Goal: Task Accomplishment & Management: Manage account settings

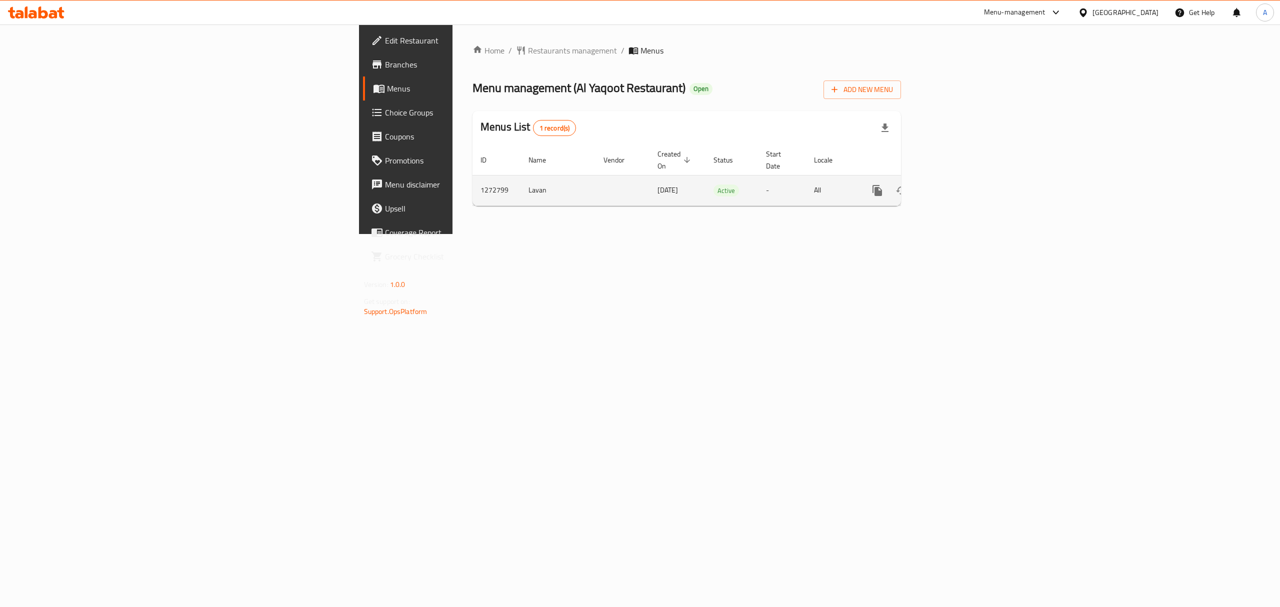
click at [961, 186] on link "enhanced table" at bounding box center [949, 190] width 24 height 24
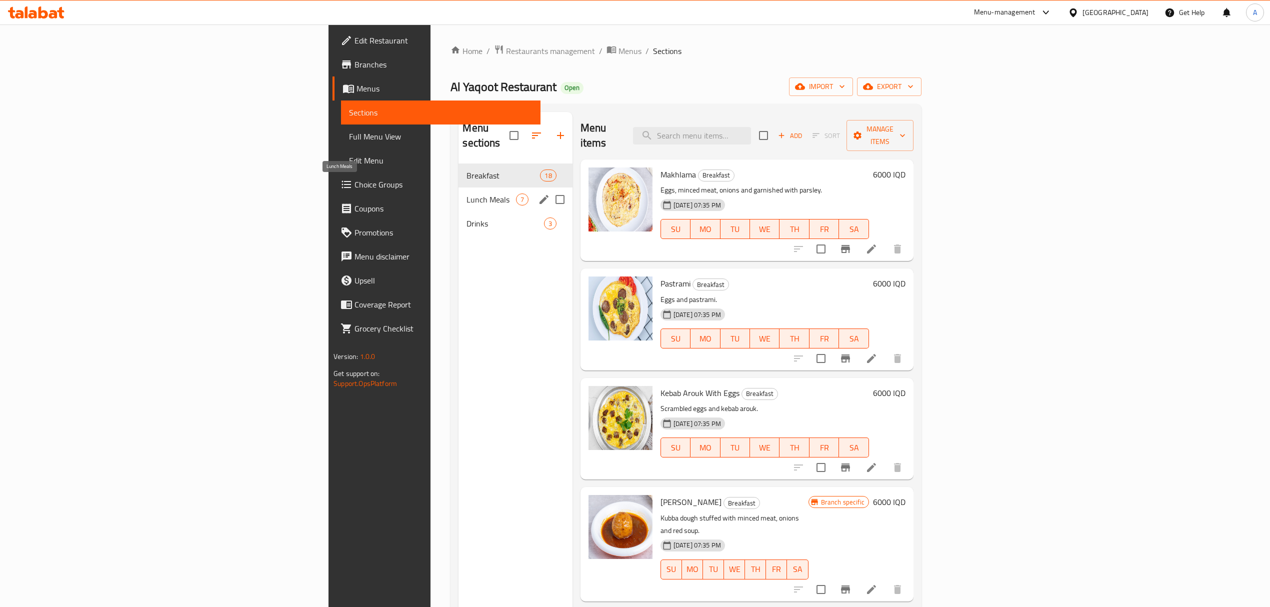
click at [466, 193] on span "Lunch Meals" at bounding box center [490, 199] width 49 height 12
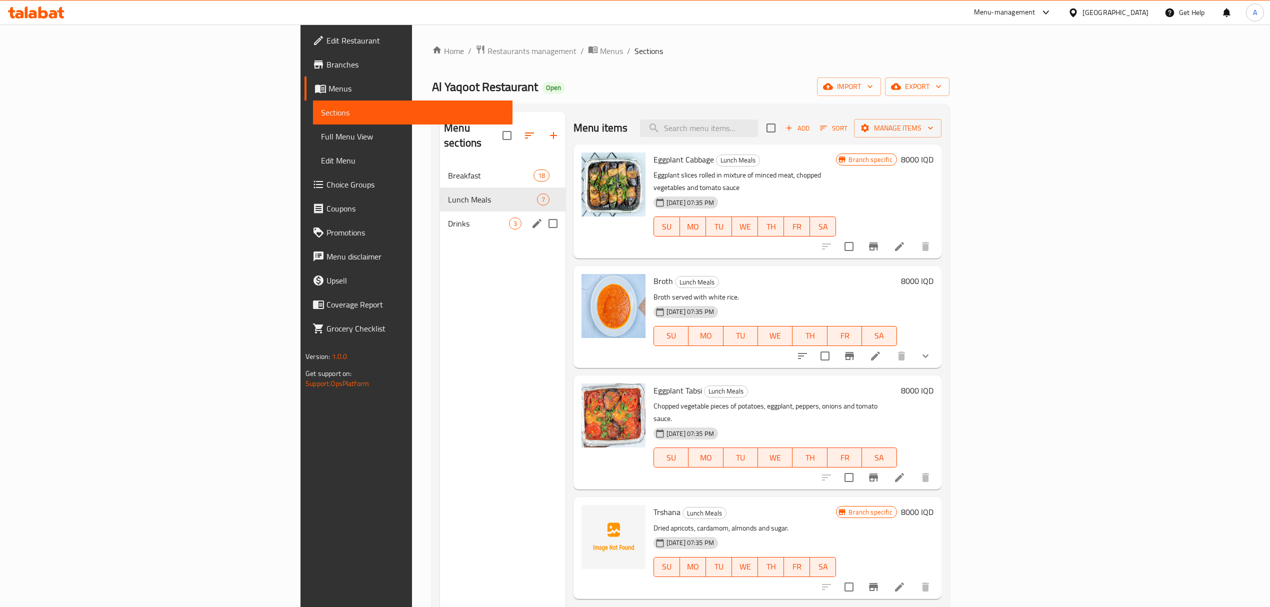
click at [440, 211] on div "Drinks 3" at bounding box center [502, 223] width 125 height 24
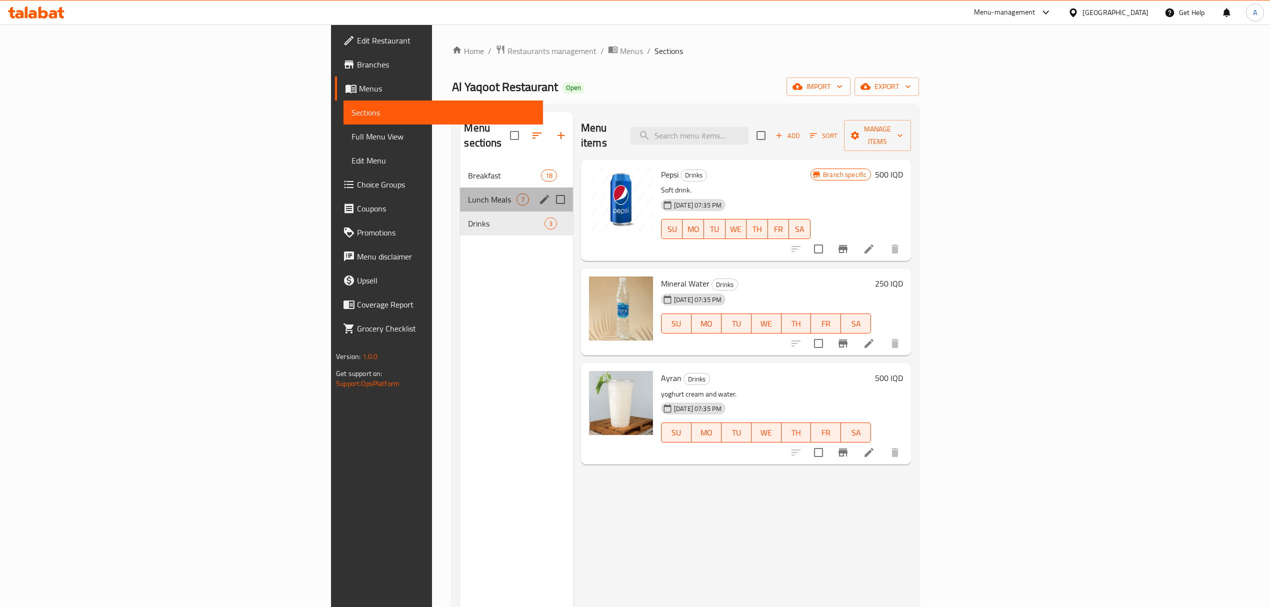
click at [460, 192] on div "Lunch Meals 7" at bounding box center [516, 199] width 112 height 24
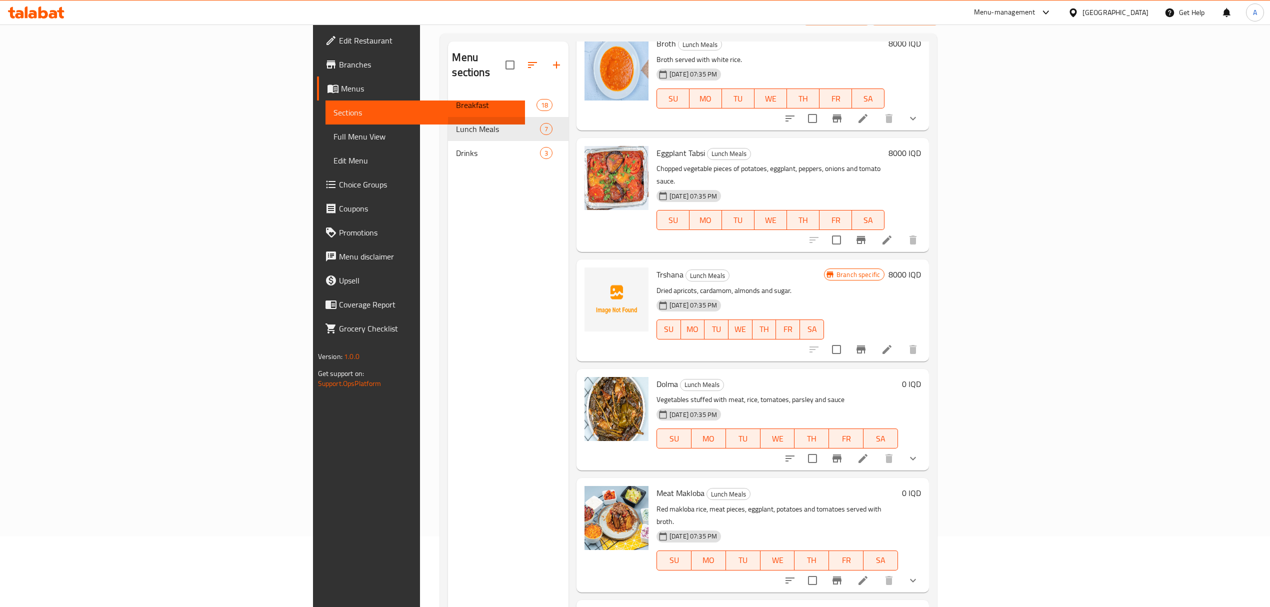
scroll to position [140, 0]
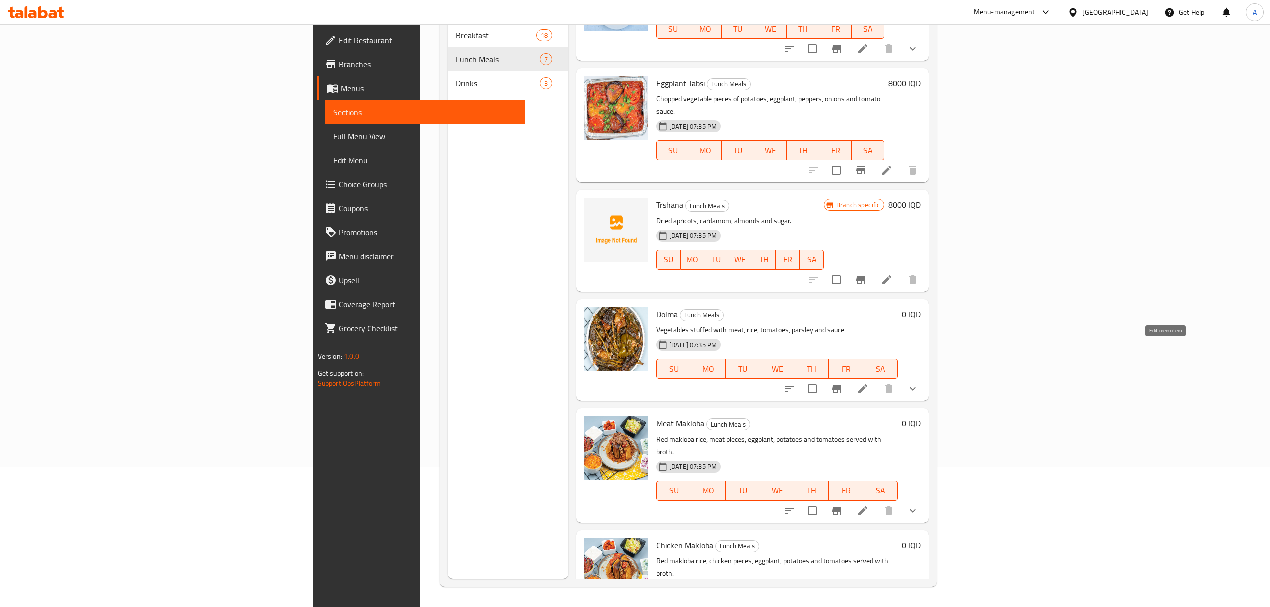
click at [869, 383] on icon at bounding box center [863, 389] width 12 height 12
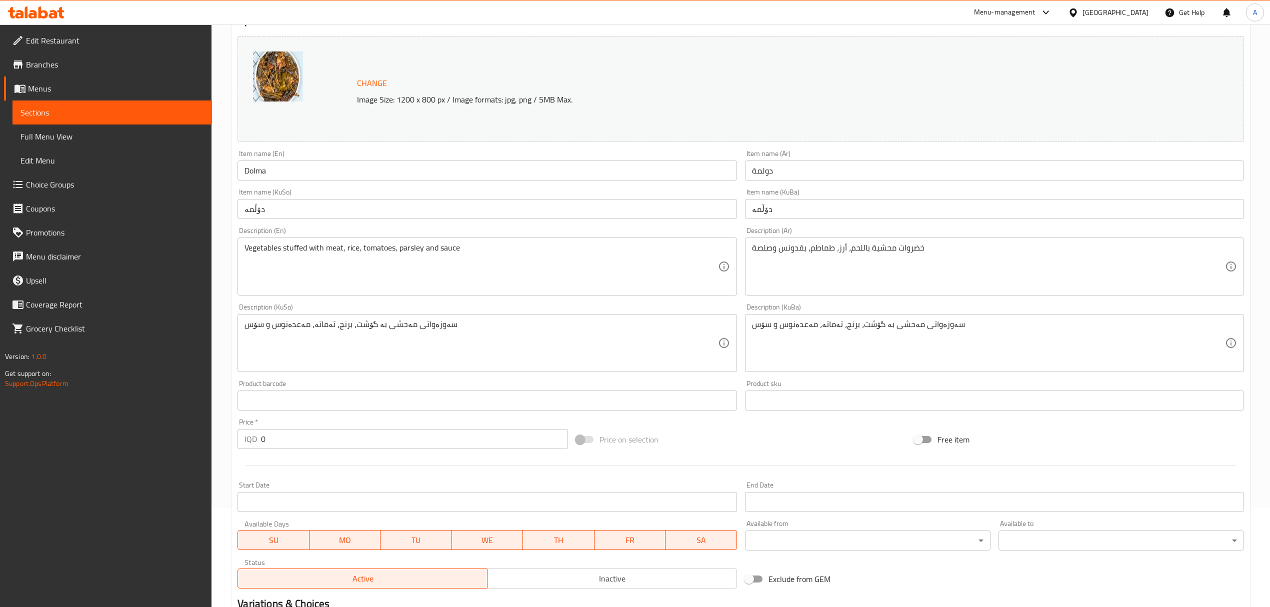
scroll to position [282, 0]
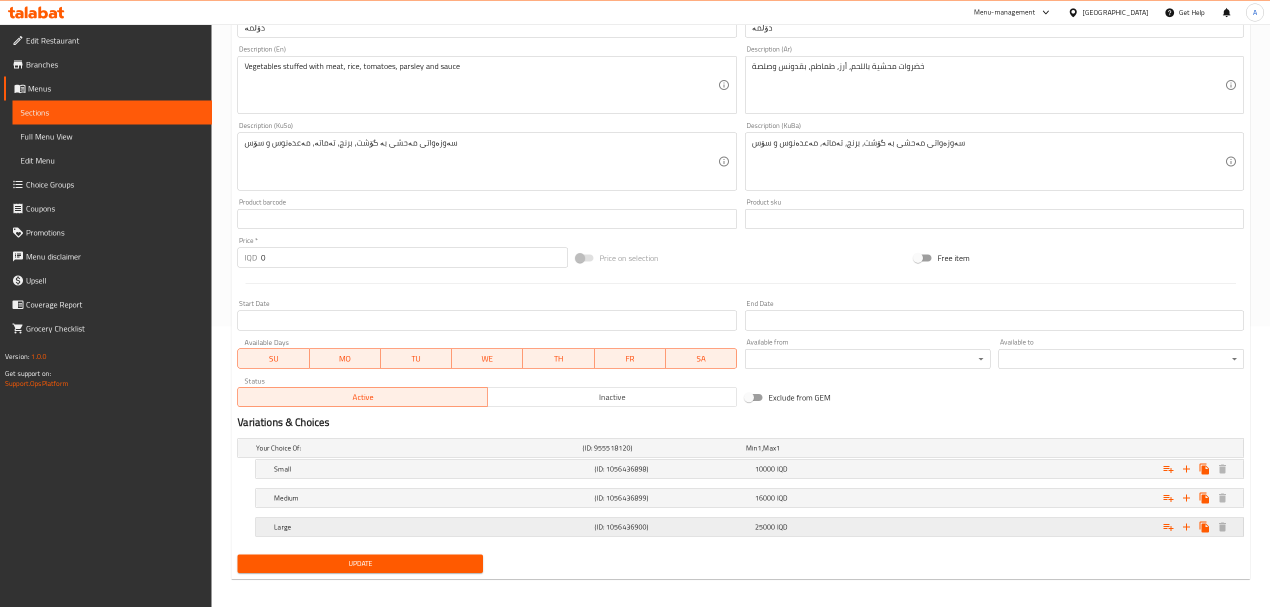
click at [687, 453] on h5 "(ID: 1056436900)" at bounding box center [661, 448] width 159 height 10
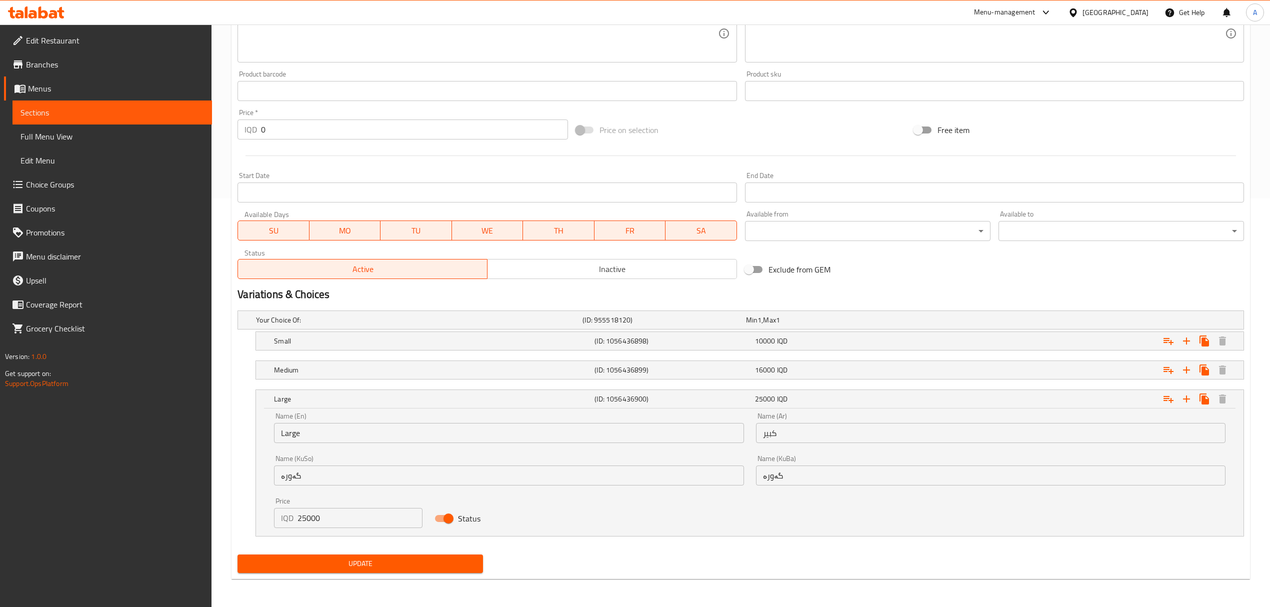
scroll to position [410, 0]
click at [448, 513] on input "Status" at bounding box center [448, 518] width 57 height 19
checkbox input "false"
click at [434, 555] on button "Update" at bounding box center [359, 563] width 245 height 18
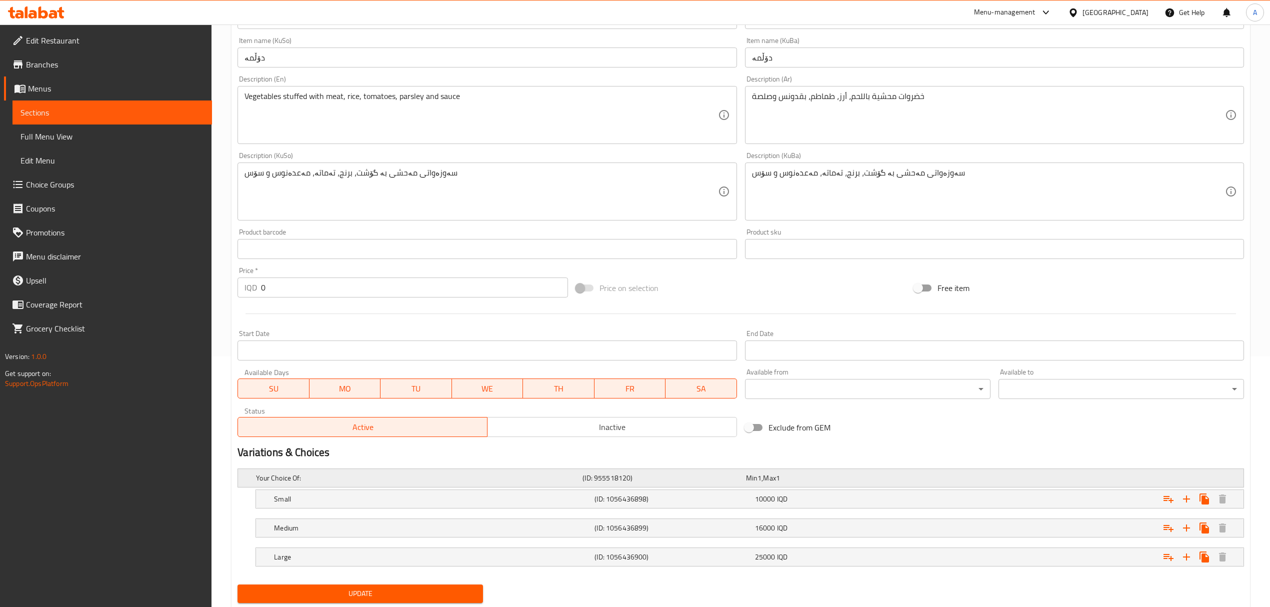
scroll to position [282, 0]
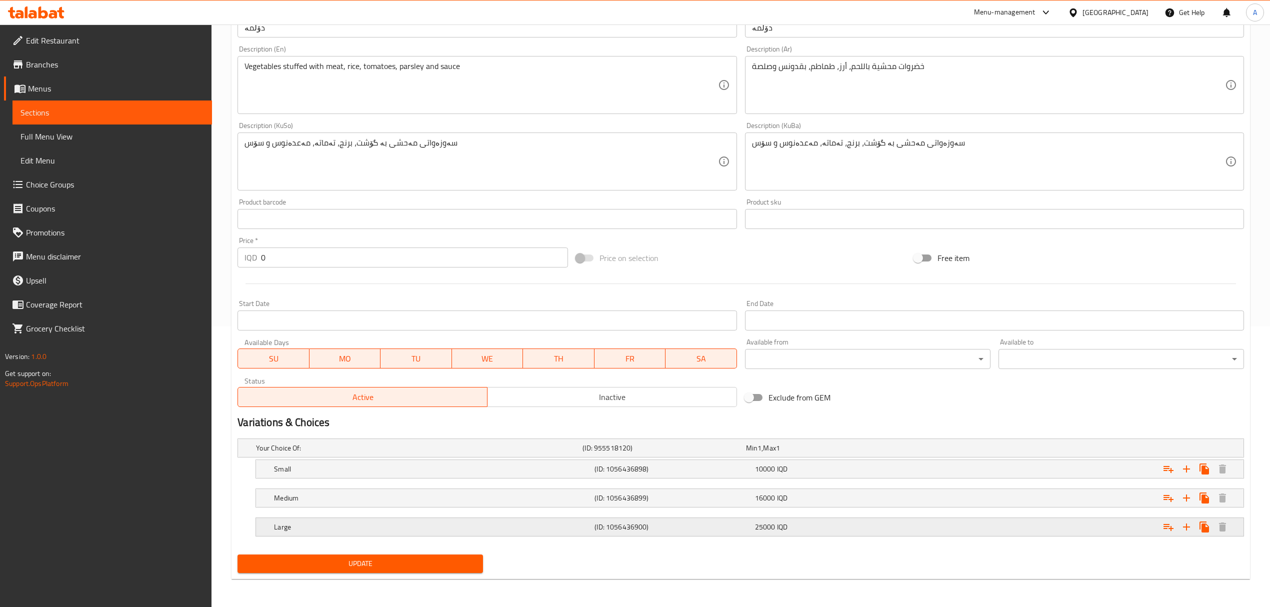
click at [560, 453] on h5 "Large" at bounding box center [417, 448] width 322 height 10
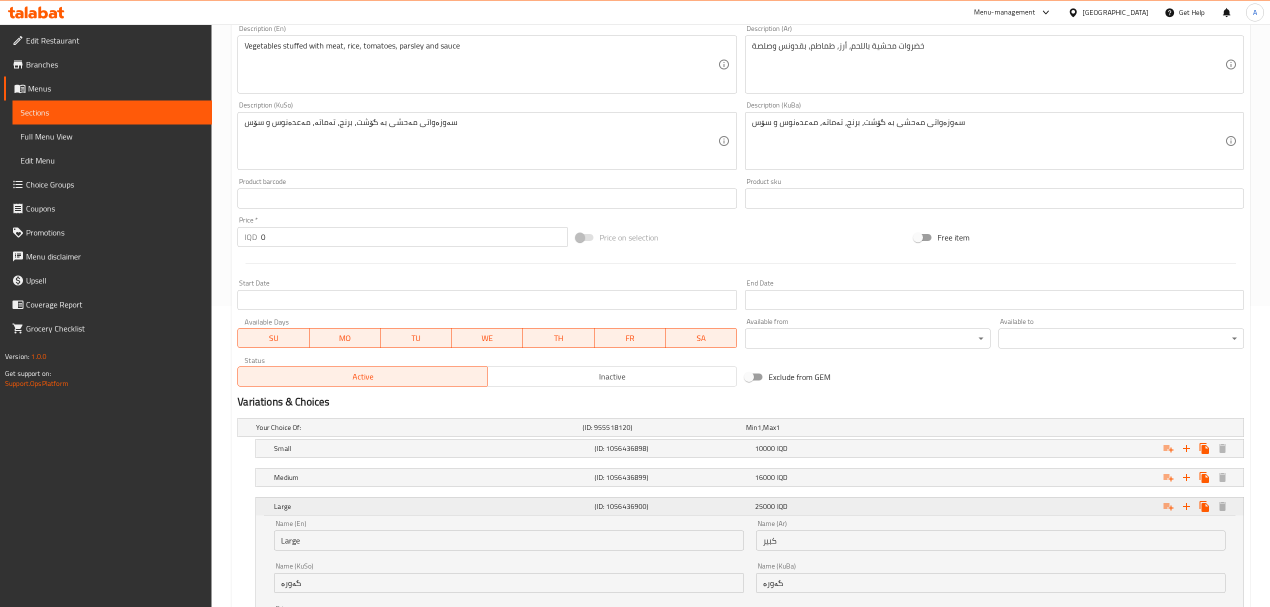
scroll to position [410, 0]
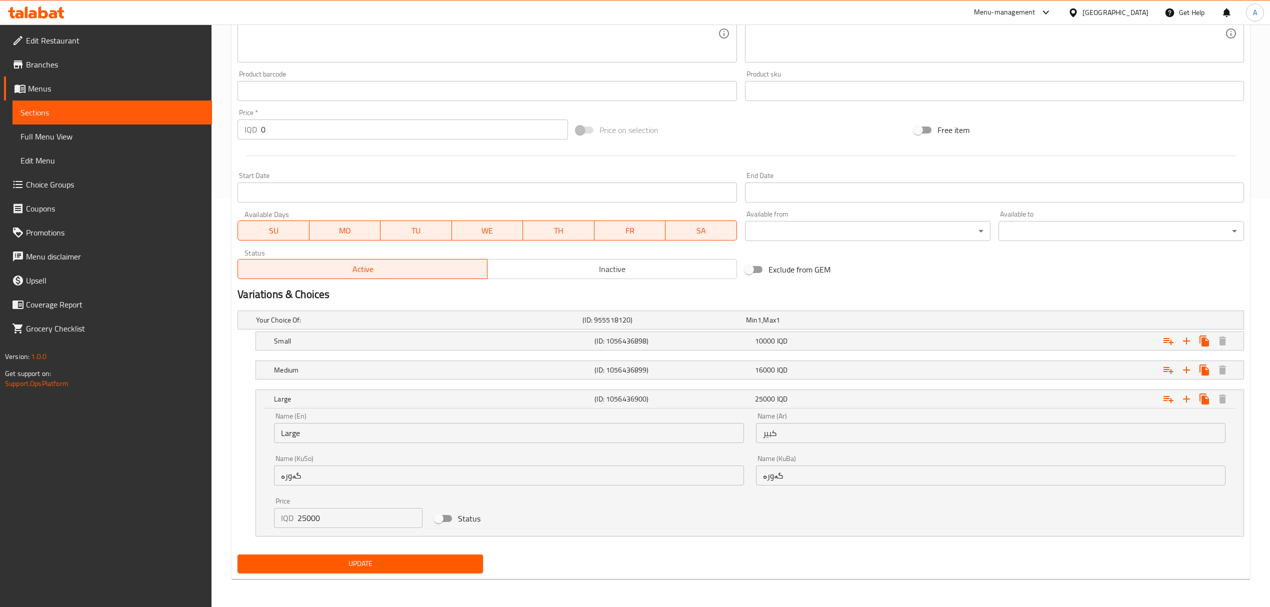
click at [568, 381] on nav at bounding box center [740, 385] width 1006 height 8
click at [568, 325] on h5 "Medium" at bounding box center [417, 320] width 322 height 10
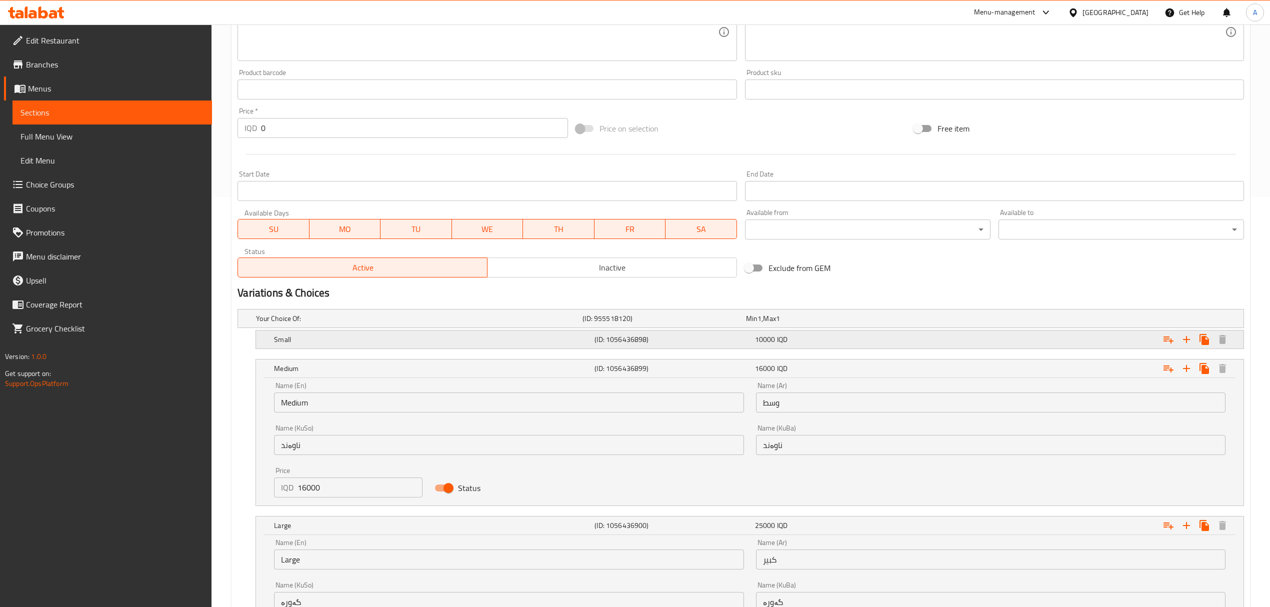
click at [578, 323] on h5 "Small" at bounding box center [417, 318] width 322 height 10
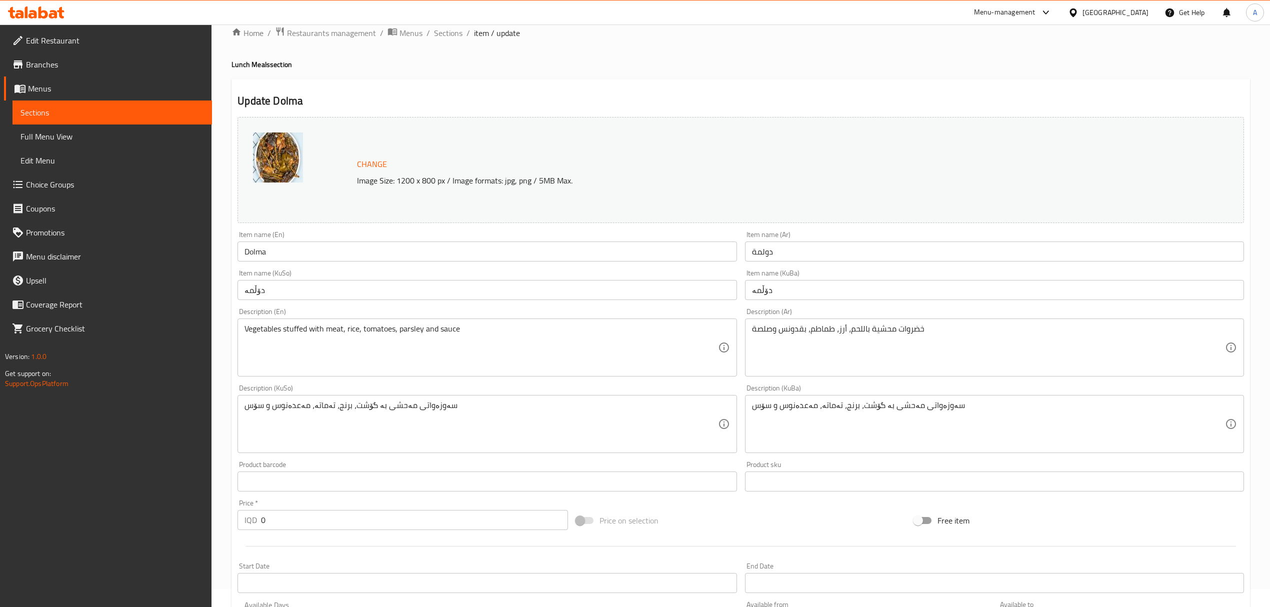
scroll to position [0, 0]
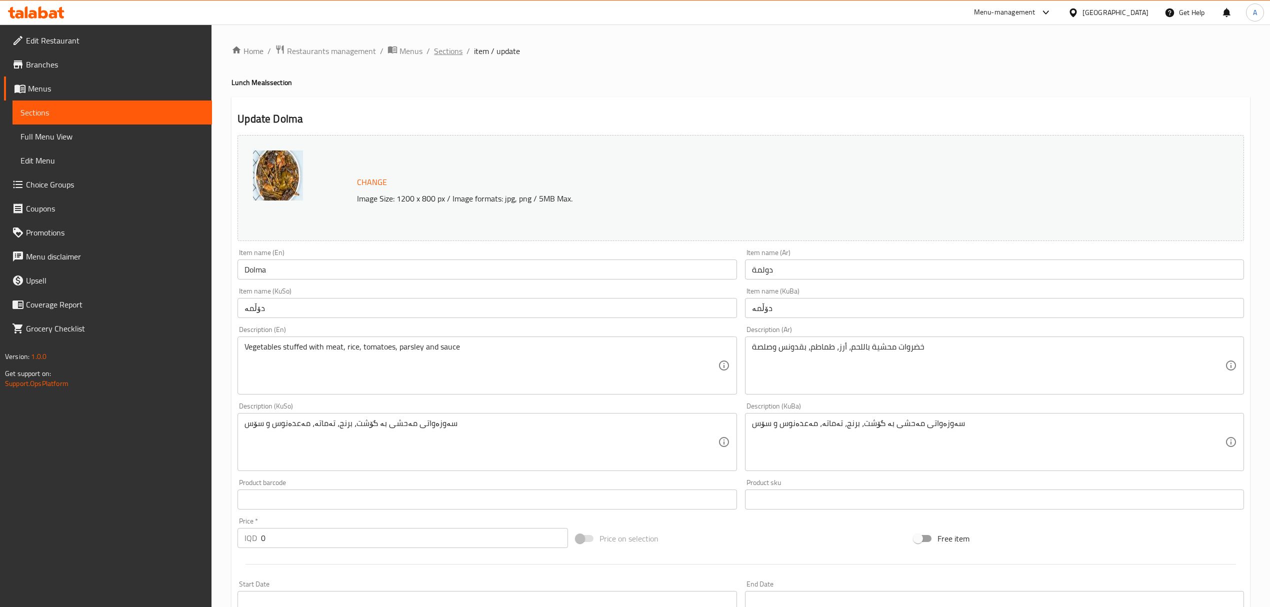
click at [442, 47] on span "Sections" at bounding box center [448, 51] width 28 height 12
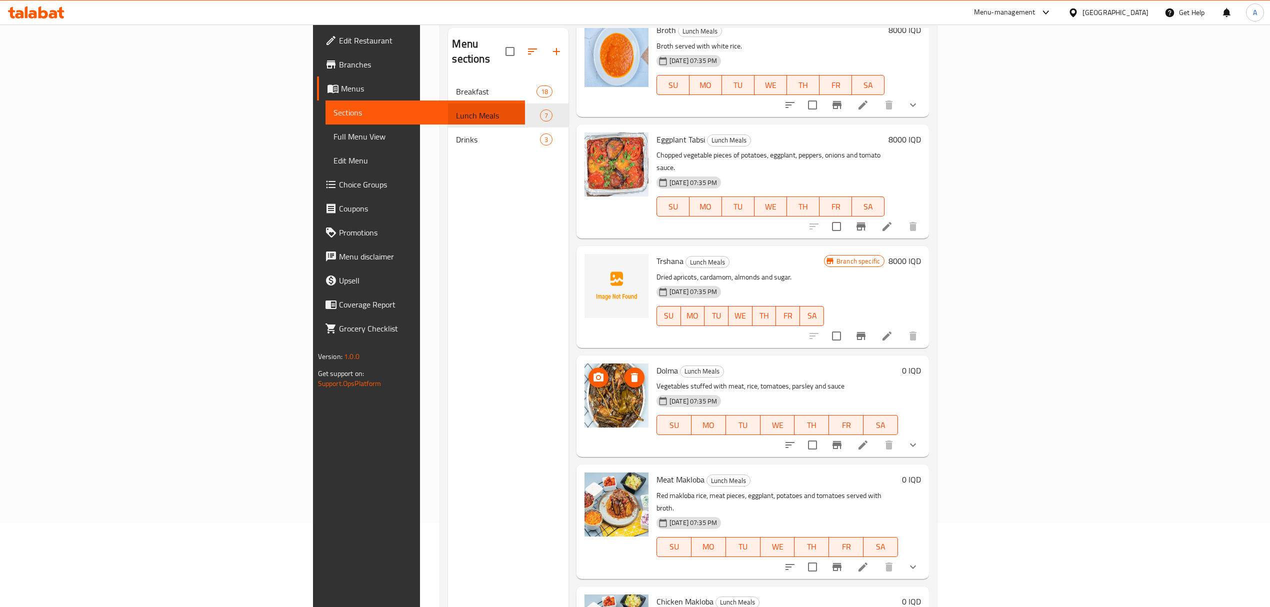
scroll to position [140, 0]
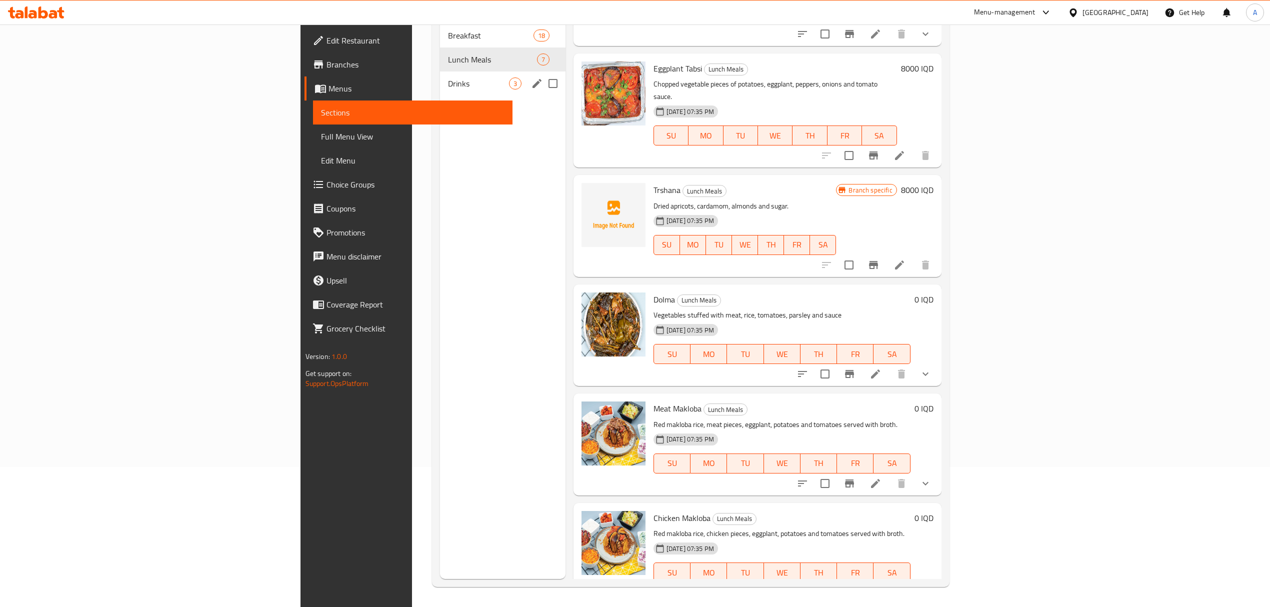
click at [440, 71] on div "Drinks 3" at bounding box center [502, 83] width 125 height 24
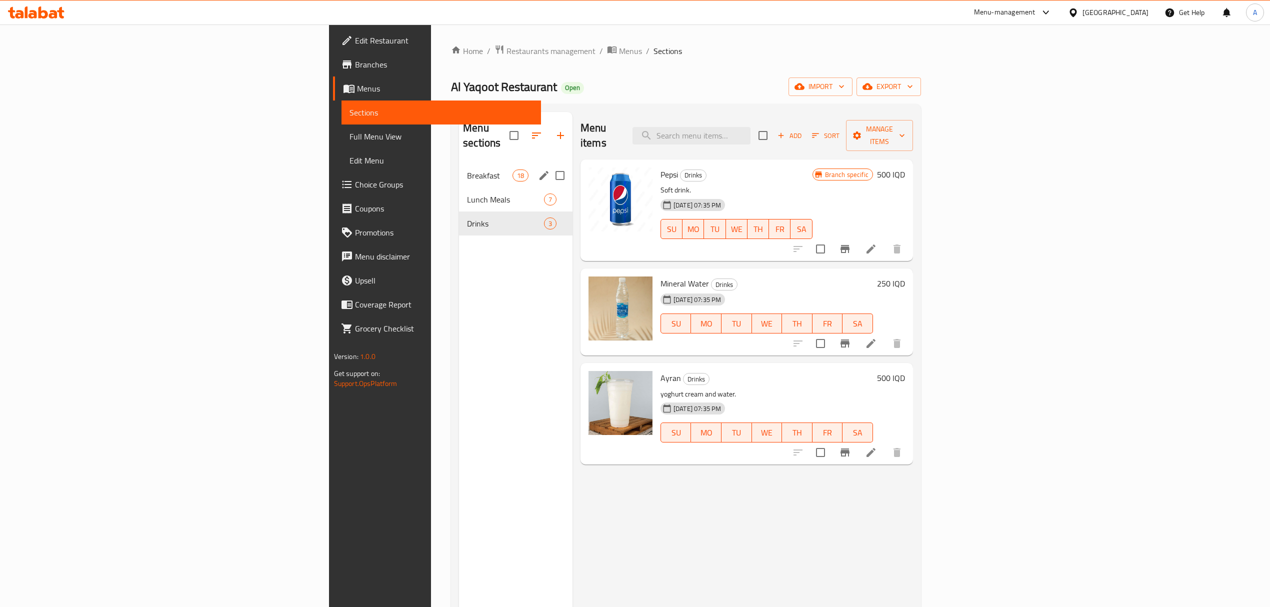
click at [467, 169] on span "Breakfast" at bounding box center [489, 175] width 45 height 12
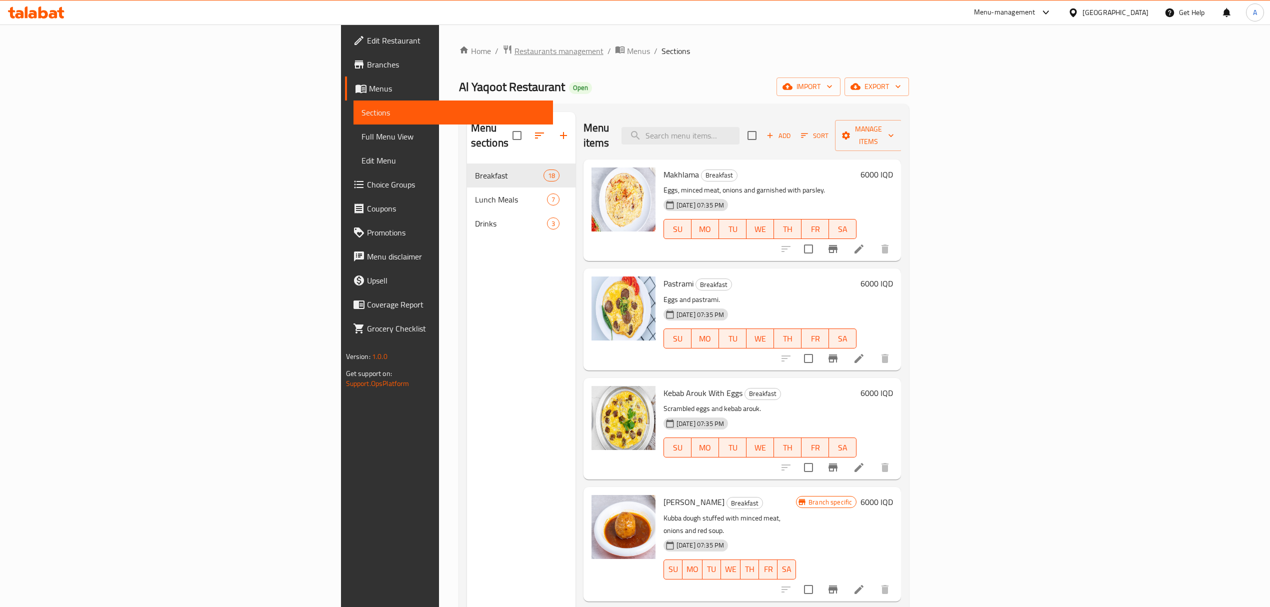
click at [514, 55] on span "Restaurants management" at bounding box center [558, 51] width 89 height 12
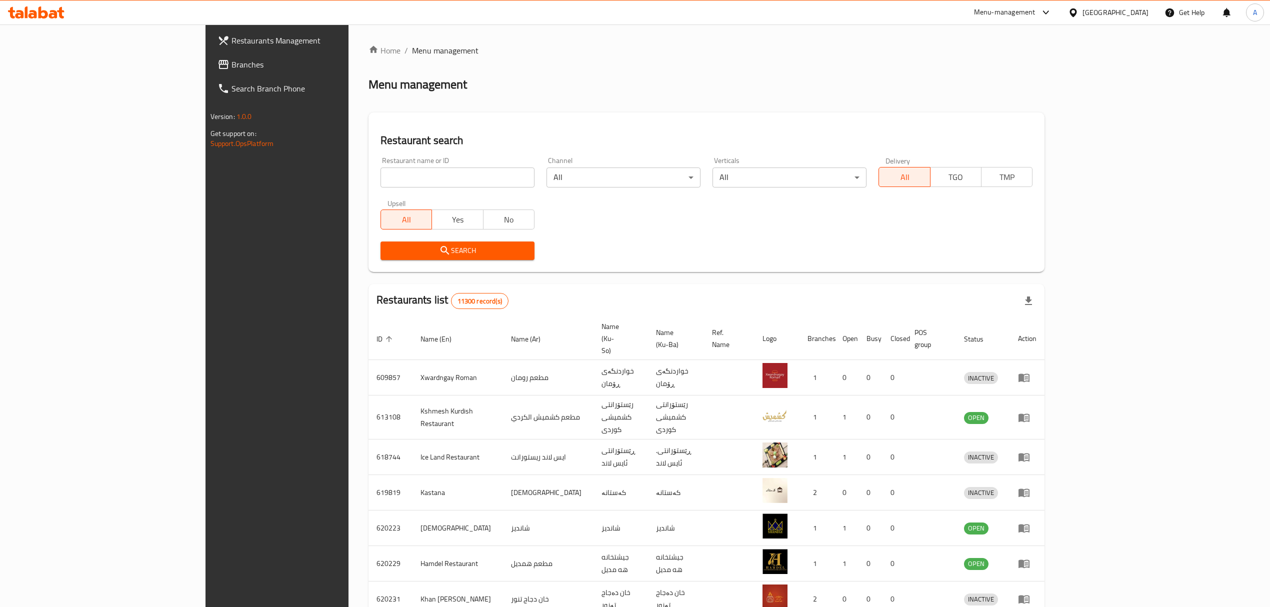
click at [380, 185] on input "search" at bounding box center [457, 177] width 154 height 20
paste input "For Fire Burger"
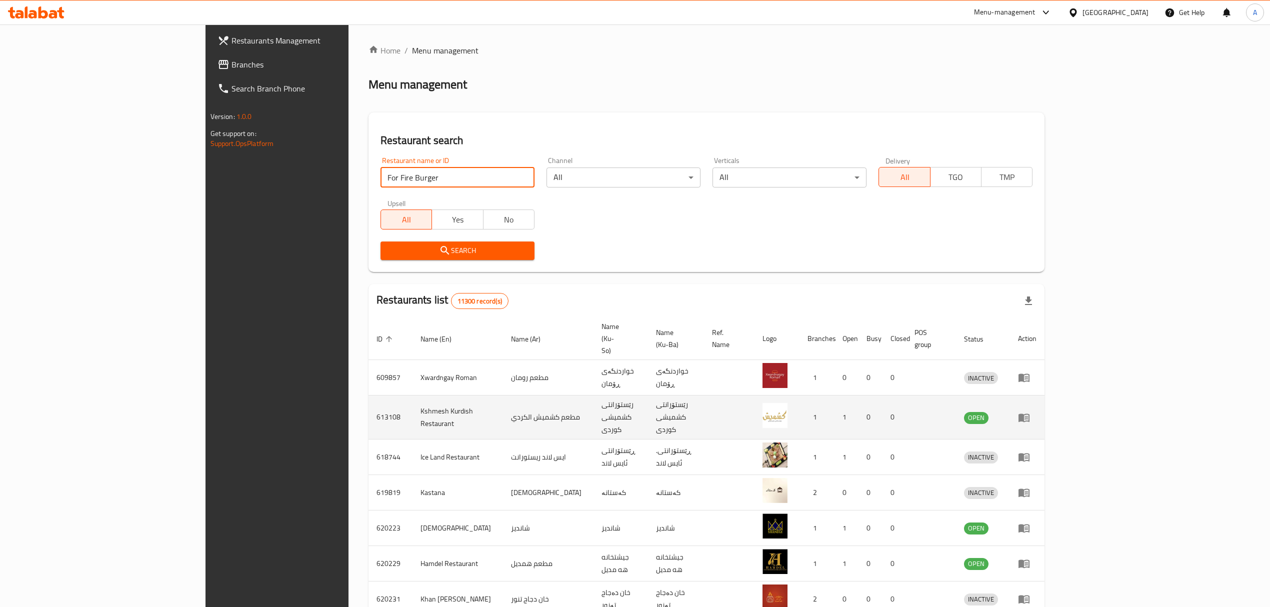
type input "For Fire Burger"
click button "Search" at bounding box center [457, 250] width 154 height 18
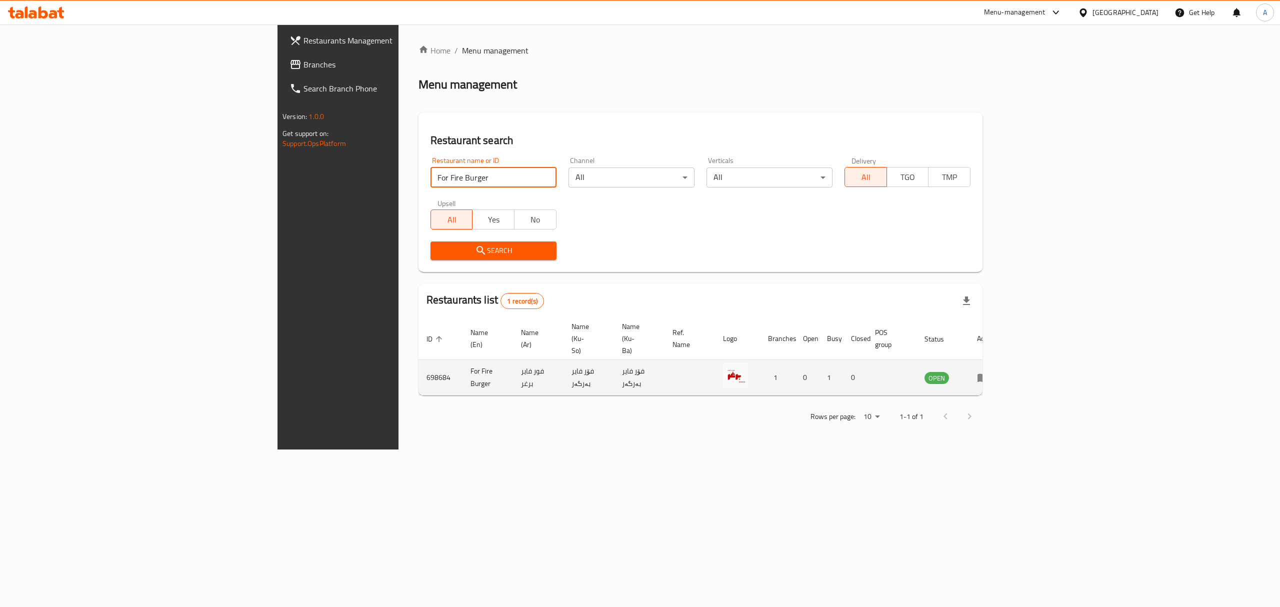
click at [989, 371] on icon "enhanced table" at bounding box center [983, 377] width 12 height 12
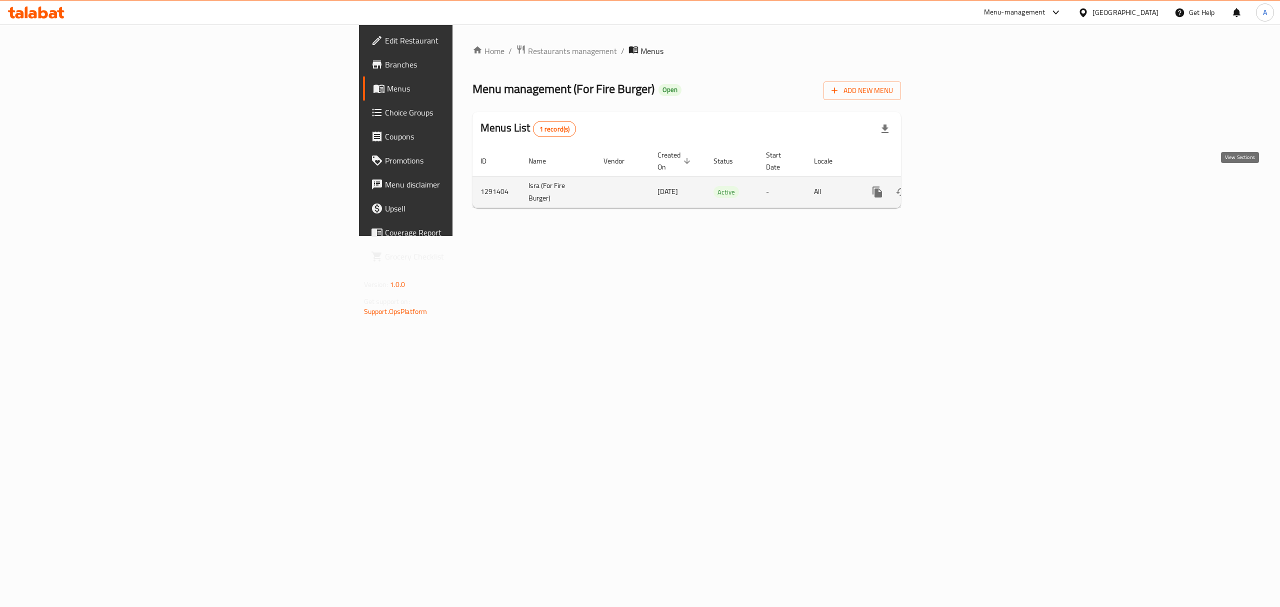
click at [954, 187] on icon "enhanced table" at bounding box center [949, 191] width 9 height 9
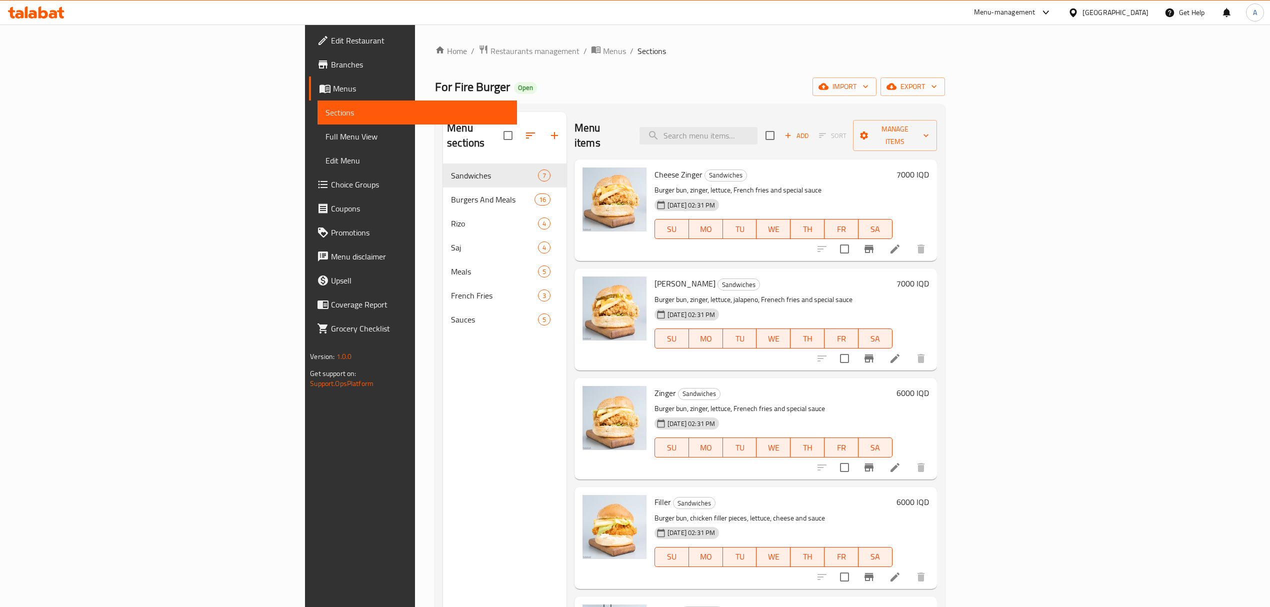
click at [331, 66] on span "Branches" at bounding box center [420, 64] width 178 height 12
